Goal: Task Accomplishment & Management: Use online tool/utility

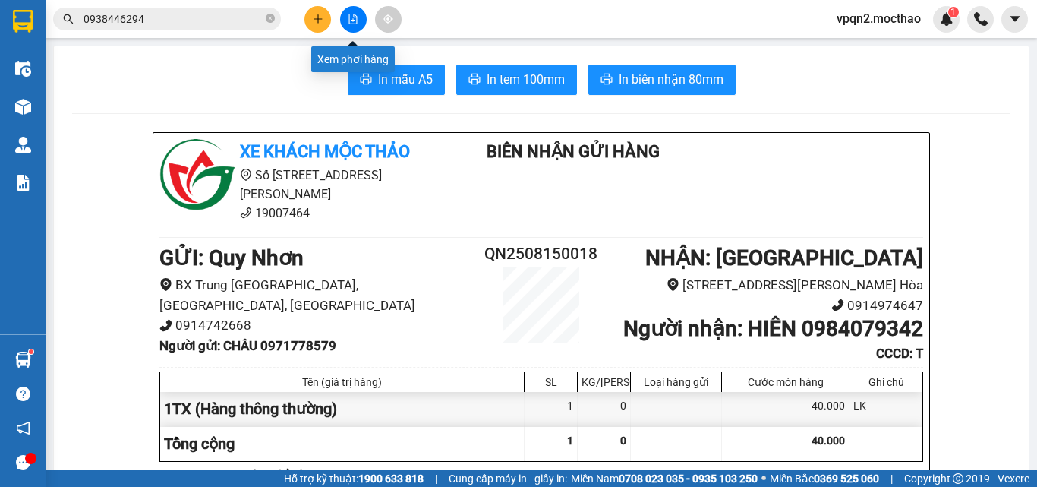
click at [345, 11] on button at bounding box center [353, 19] width 27 height 27
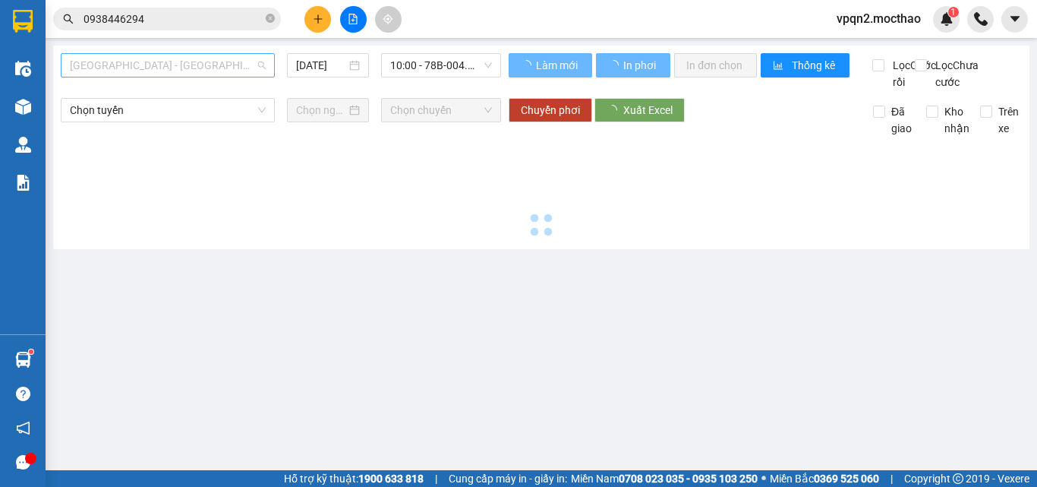
click at [159, 64] on span "[GEOGRAPHIC_DATA] - [GEOGRAPHIC_DATA]" at bounding box center [168, 65] width 196 height 23
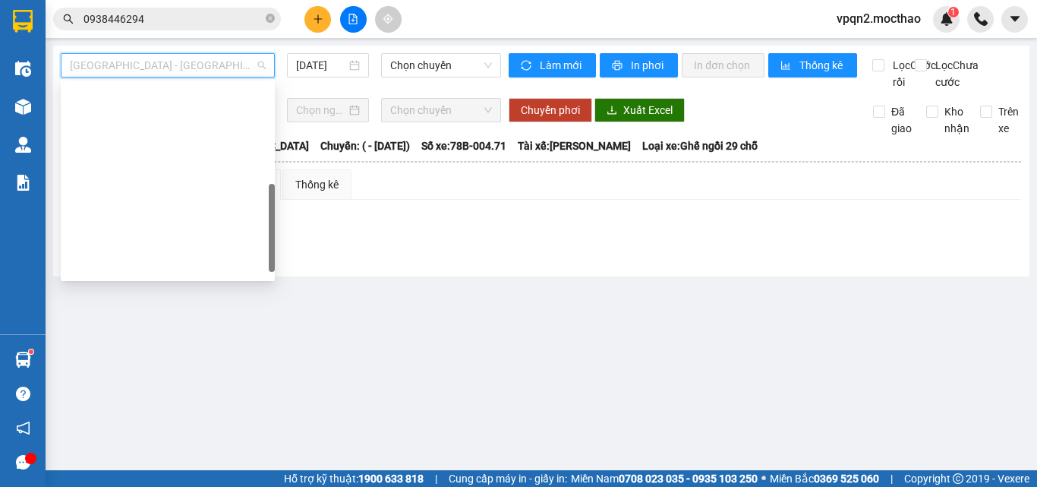
scroll to position [340, 0]
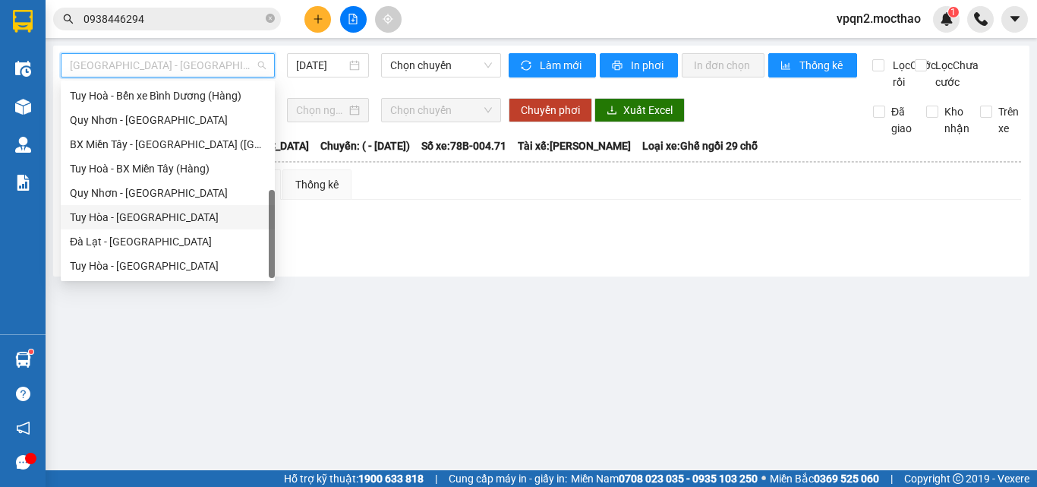
click at [136, 215] on div "Tuy Hòa - [GEOGRAPHIC_DATA]" at bounding box center [168, 217] width 196 height 17
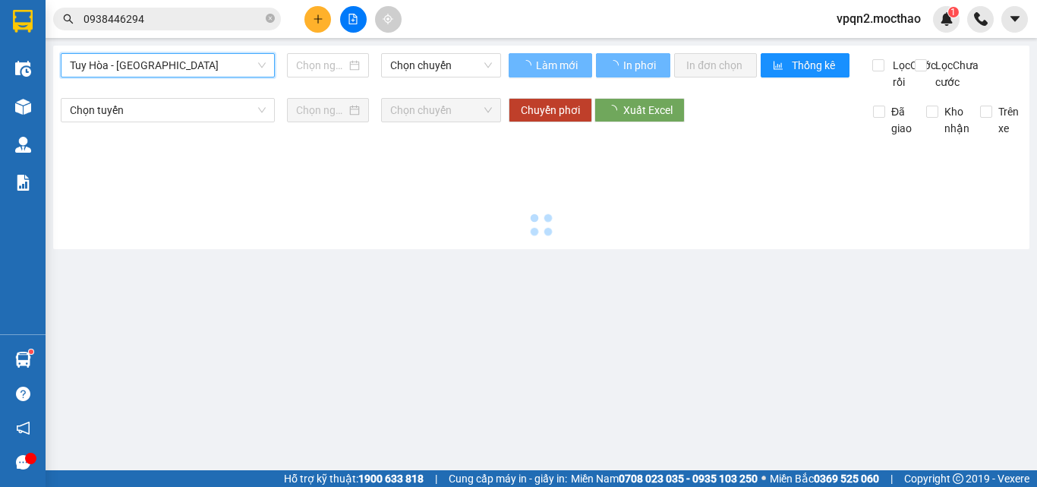
type input "[DATE]"
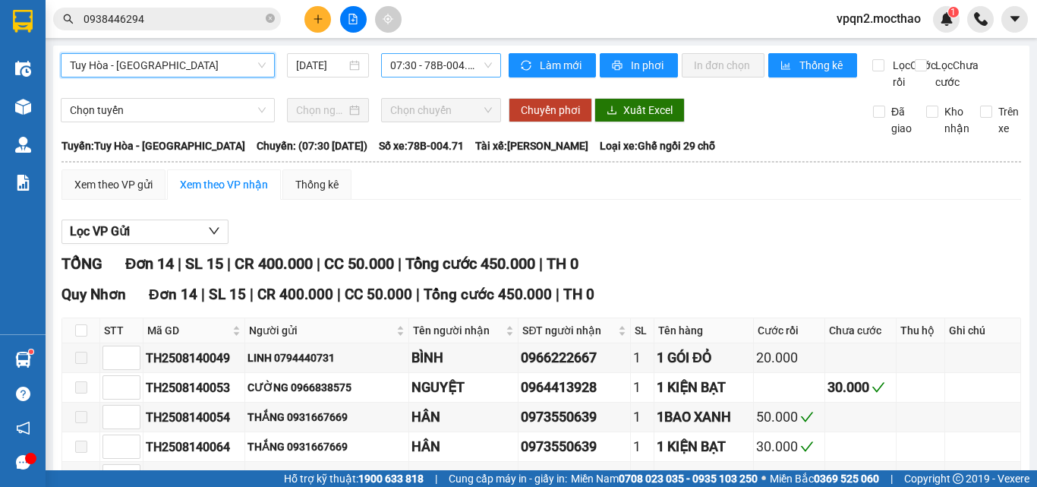
click at [457, 61] on span "07:30 - 78B-004.71" at bounding box center [441, 65] width 102 height 23
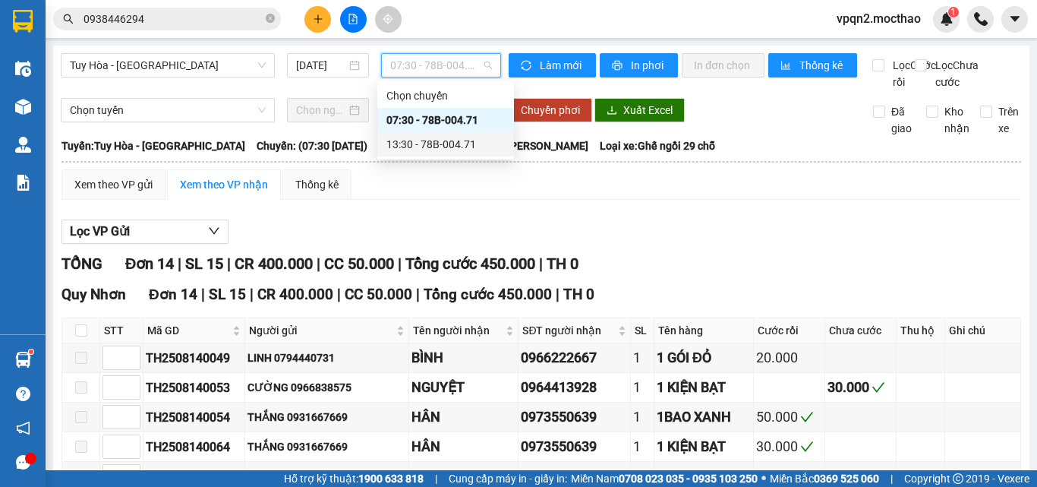
click at [445, 140] on div "13:30 - 78B-004.71" at bounding box center [445, 144] width 118 height 17
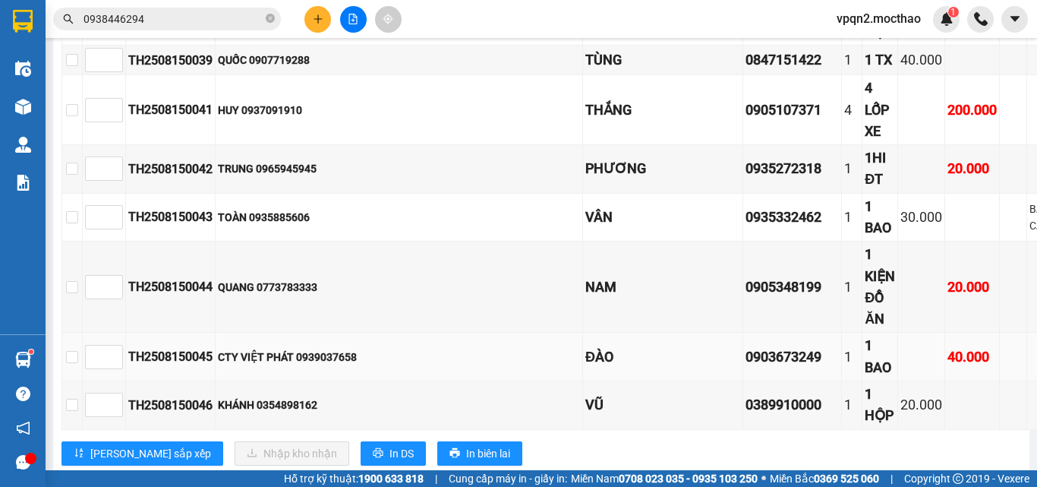
scroll to position [742, 0]
